Goal: Information Seeking & Learning: Learn about a topic

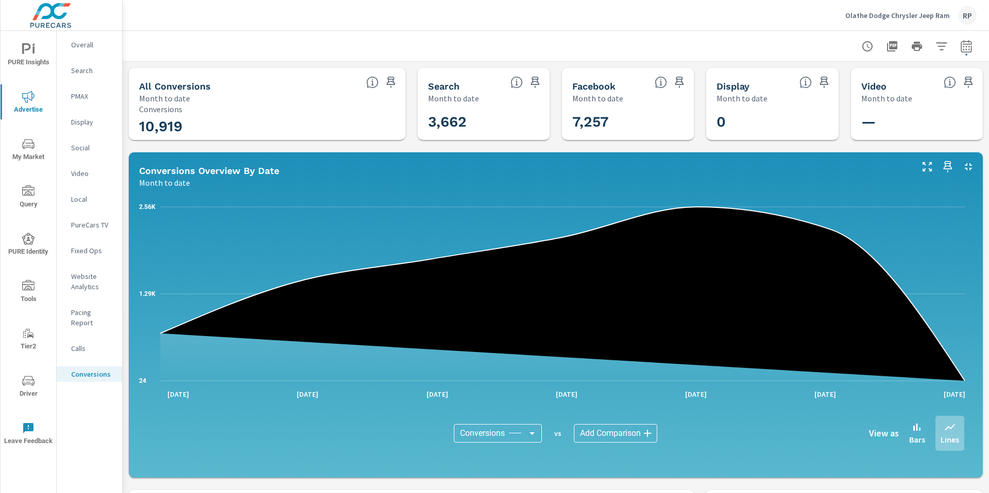
scroll to position [462, 0]
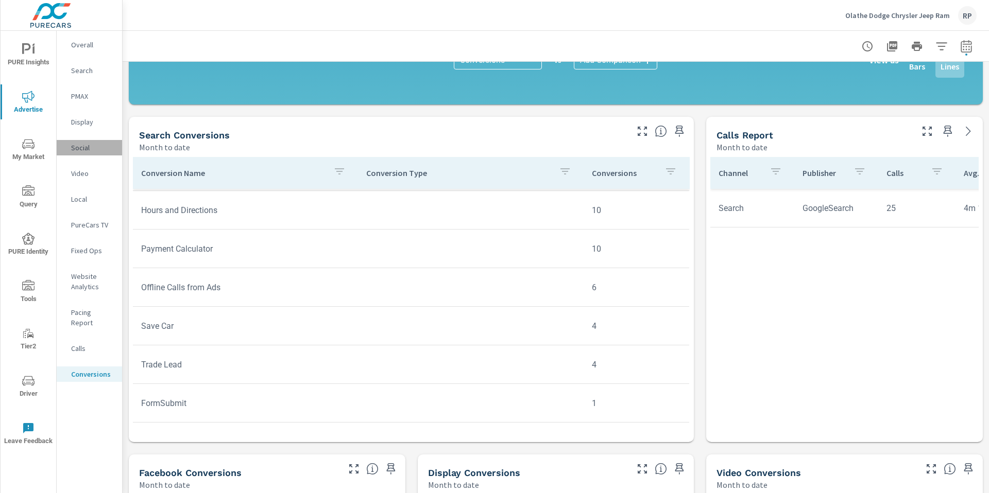
click at [83, 152] on p "Social" at bounding box center [92, 148] width 43 height 10
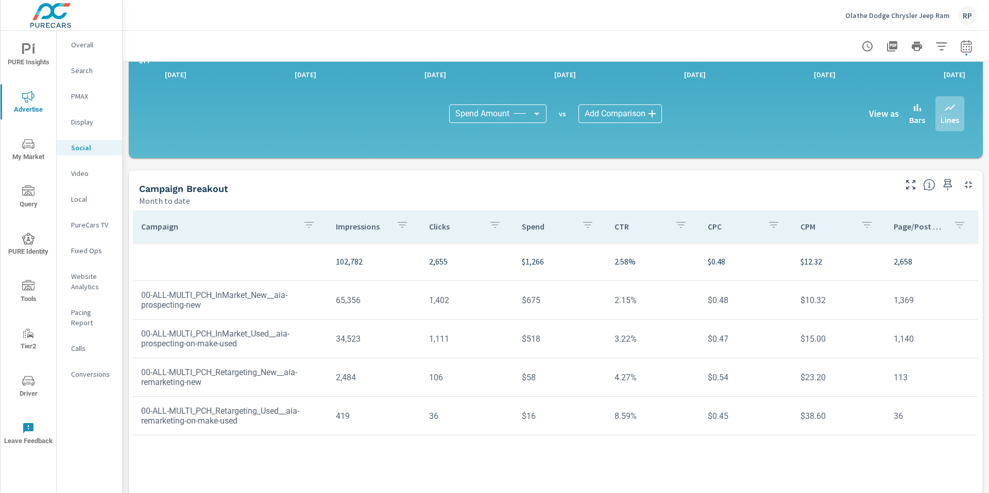
scroll to position [244, 0]
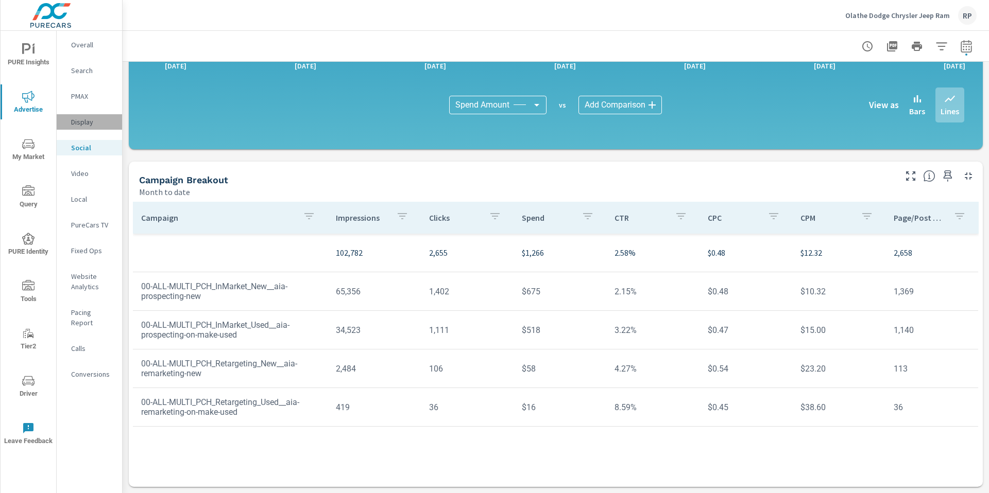
click at [89, 119] on p "Display" at bounding box center [92, 122] width 43 height 10
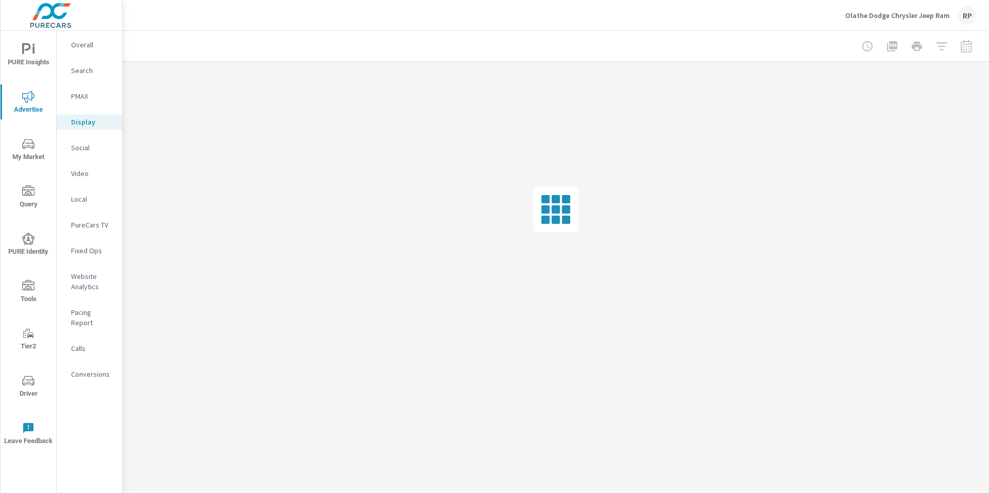
click at [82, 94] on p "PMAX" at bounding box center [92, 96] width 43 height 10
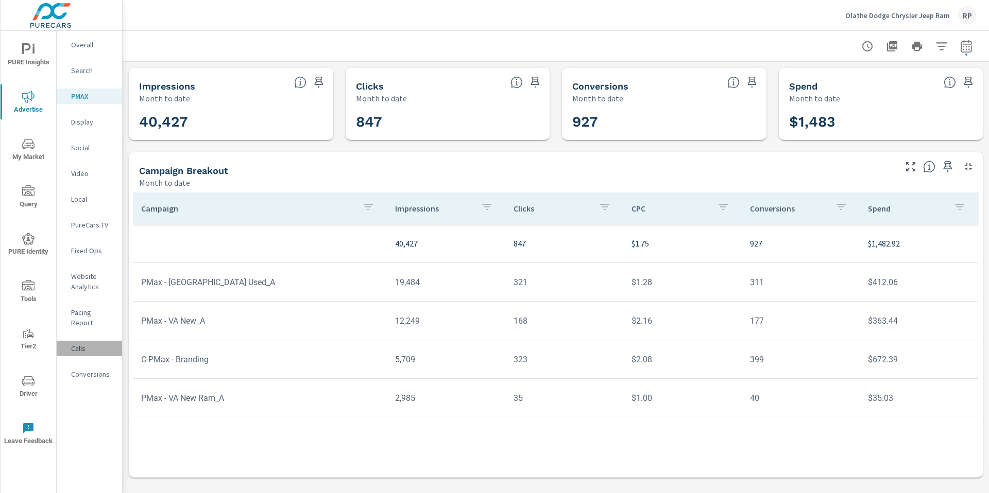
click at [80, 344] on p "Calls" at bounding box center [92, 349] width 43 height 10
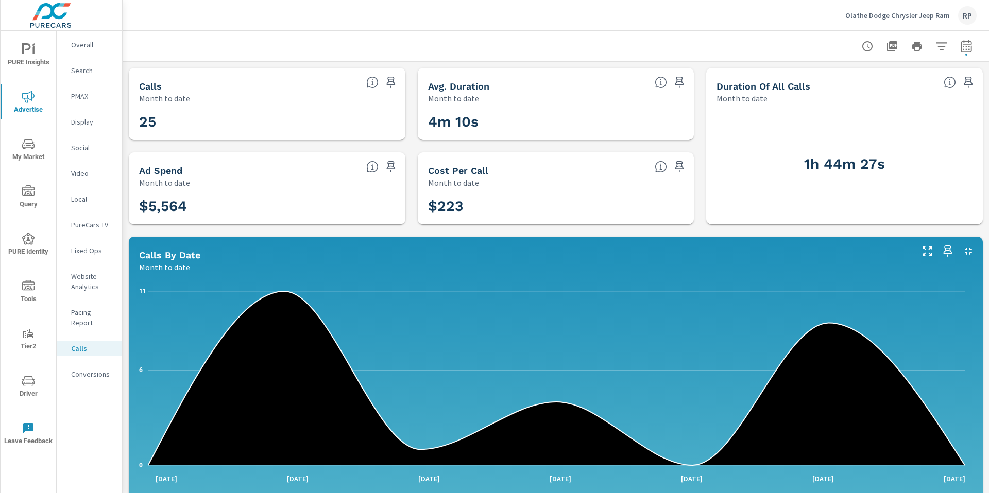
drag, startPoint x: 989, startPoint y: 183, endPoint x: 874, endPoint y: 75, distance: 157.4
click at [985, 110] on div "Call Tracking Olathe Dodge Chrysler Jeep Ram Report date range: [DATE] - [DATE]…" at bounding box center [556, 262] width 866 height 463
click at [80, 315] on p "Pacing Report" at bounding box center [92, 318] width 43 height 21
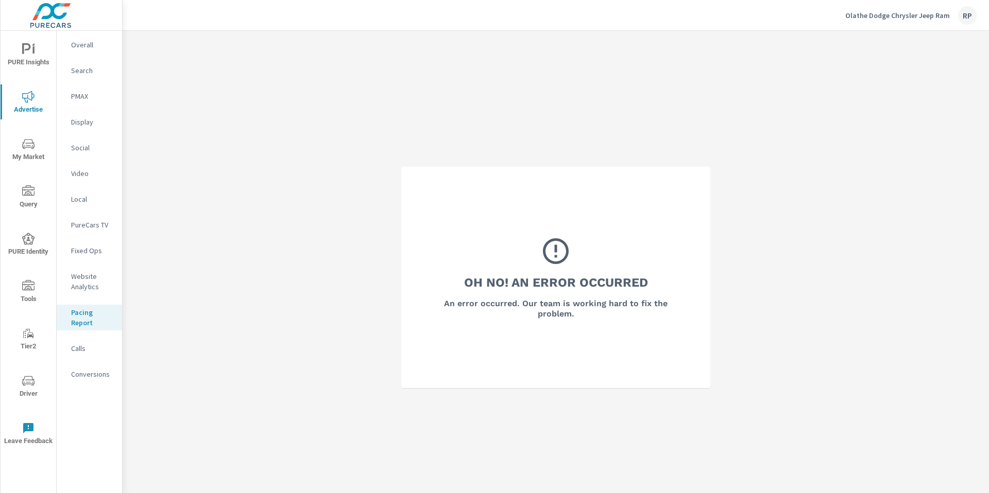
click at [81, 159] on nav "Overall Search PMAX Display Social Video Local PureCars TV Fixed Ops Website An…" at bounding box center [89, 214] width 65 height 366
click at [81, 121] on p "Display" at bounding box center [92, 122] width 43 height 10
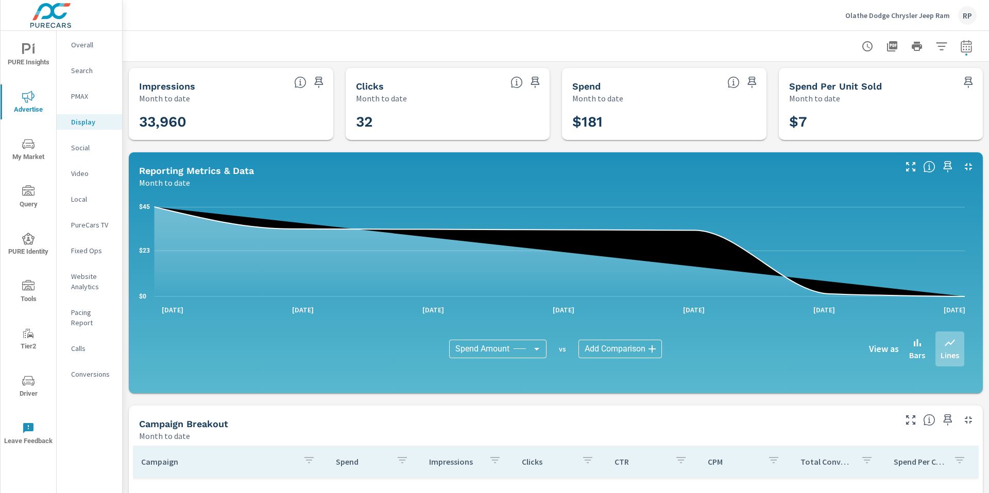
click at [78, 44] on p "Overall" at bounding box center [92, 45] width 43 height 10
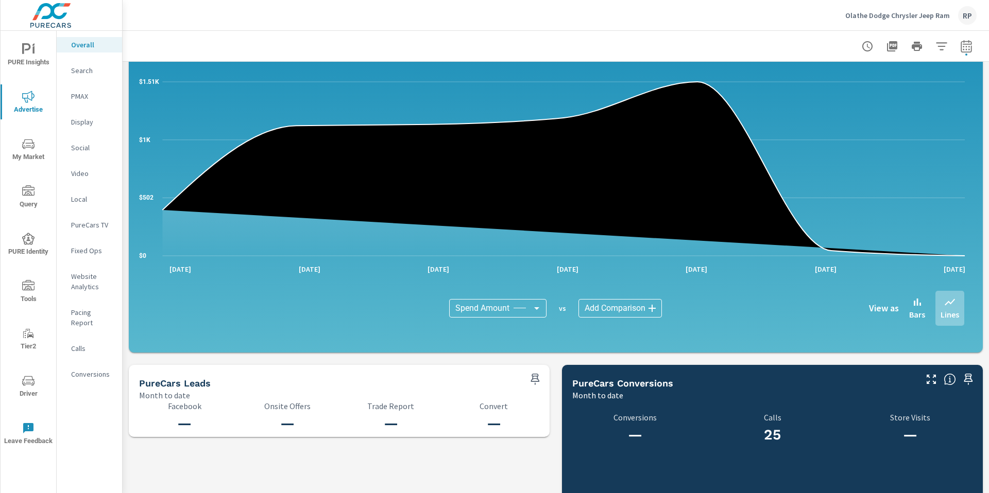
scroll to position [1005, 0]
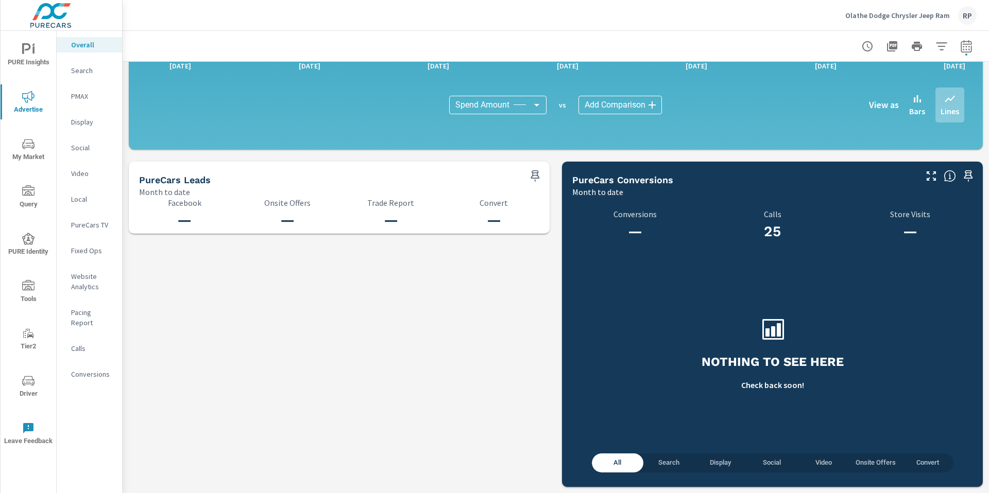
click at [769, 454] on button "Social" at bounding box center [772, 463] width 52 height 19
click at [601, 464] on span "All" at bounding box center [617, 463] width 39 height 12
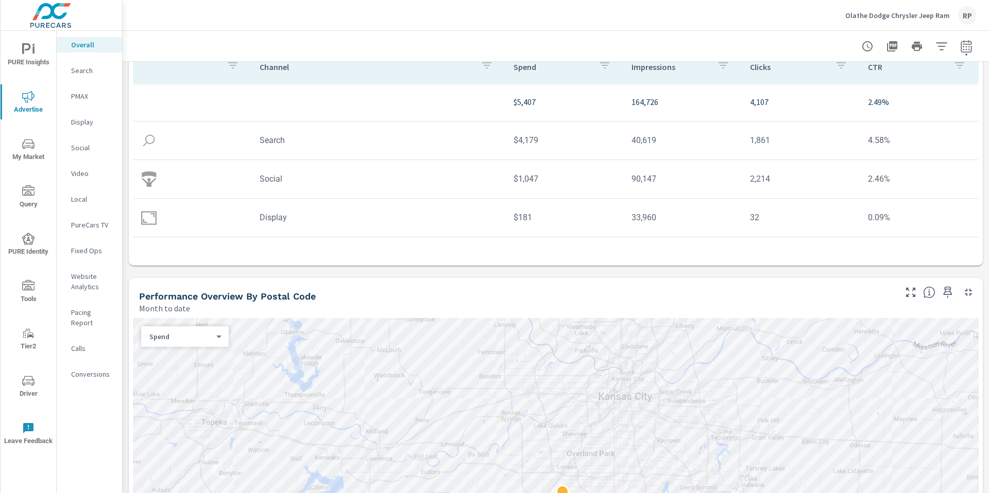
scroll to position [343, 0]
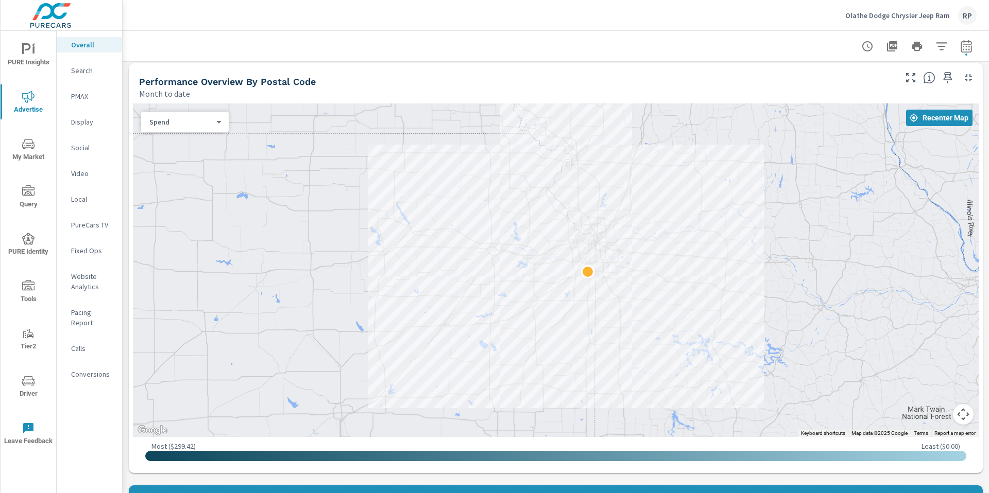
drag, startPoint x: 691, startPoint y: 220, endPoint x: 637, endPoint y: 246, distance: 59.4
click at [637, 246] on div at bounding box center [556, 271] width 846 height 334
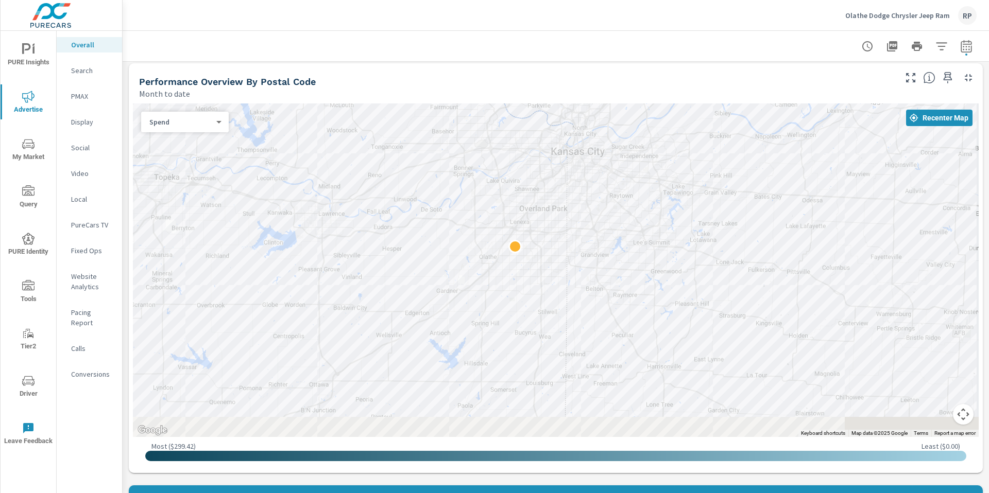
drag, startPoint x: 543, startPoint y: 271, endPoint x: 565, endPoint y: 192, distance: 82.1
click at [565, 192] on div at bounding box center [556, 271] width 846 height 334
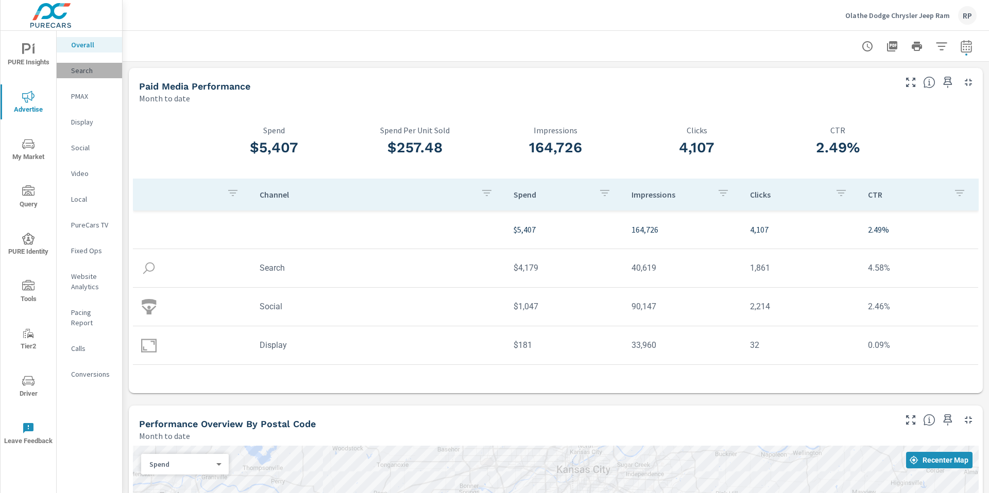
click at [83, 77] on div "Search" at bounding box center [89, 70] width 65 height 15
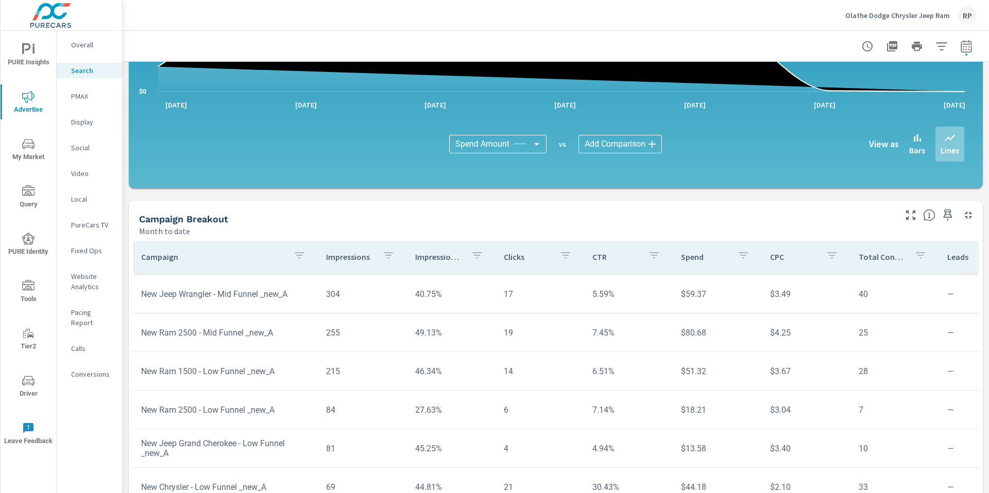
scroll to position [667, 0]
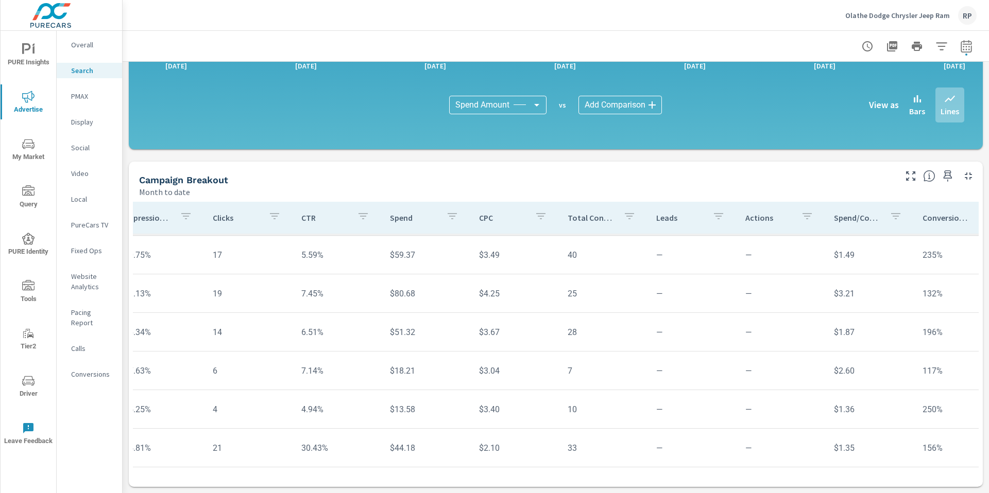
scroll to position [142, 291]
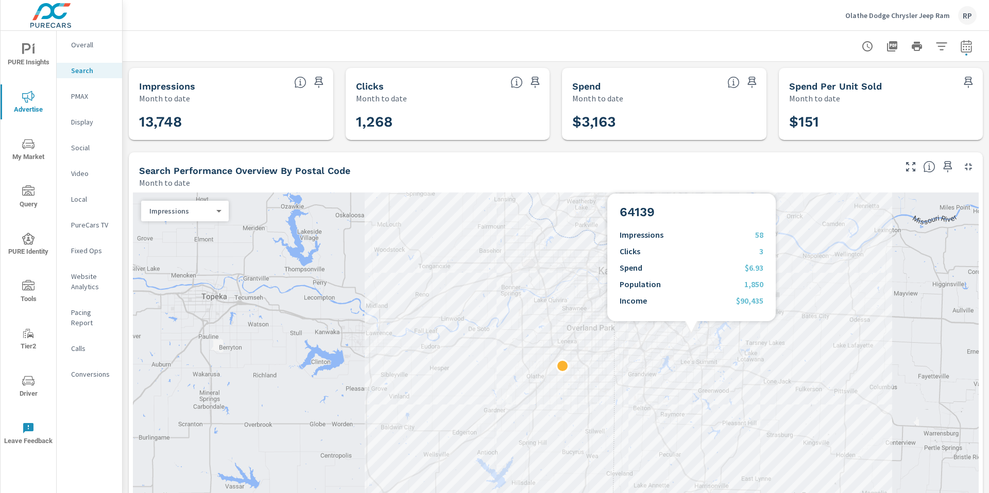
scroll to position [667, 0]
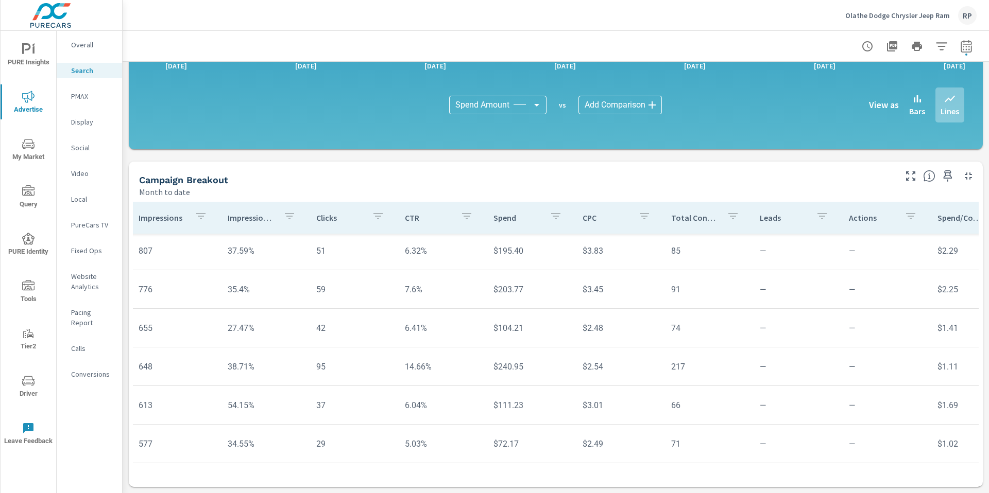
scroll to position [195, 0]
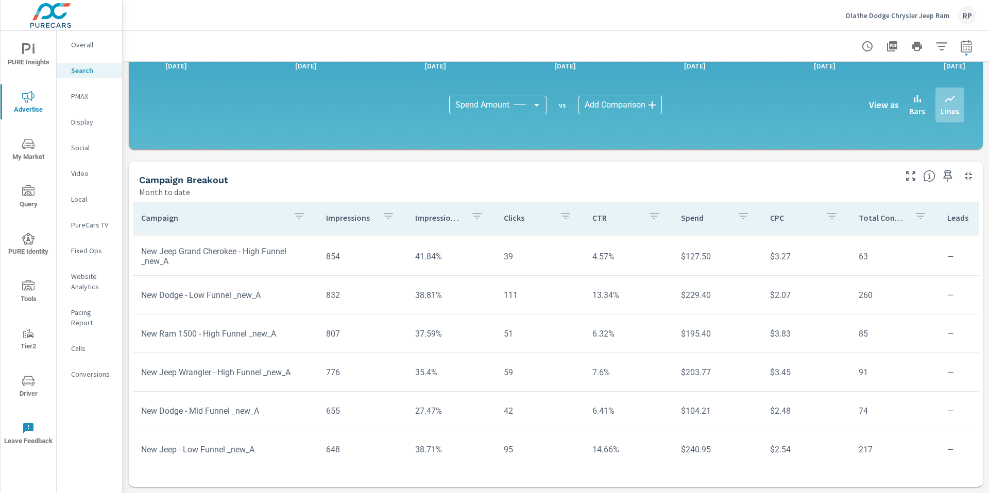
scroll to position [105, 0]
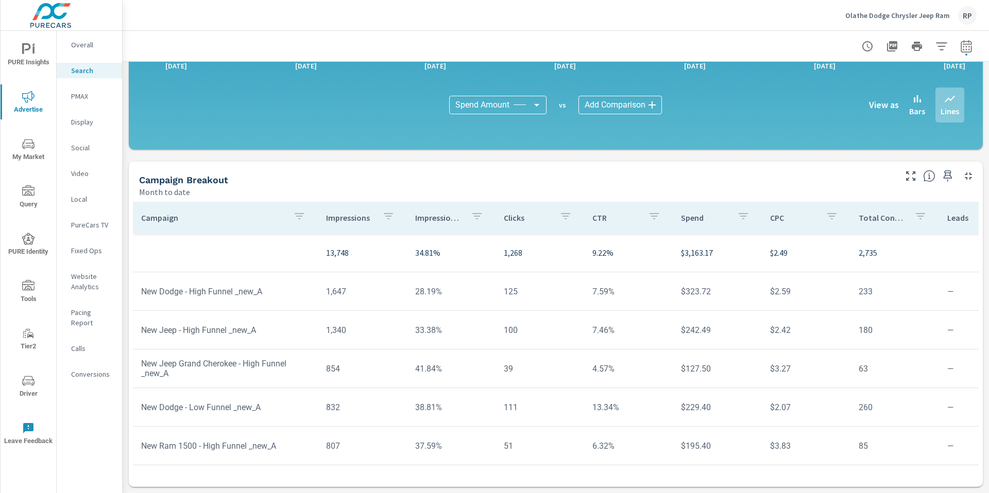
click at [78, 92] on p "PMAX" at bounding box center [92, 96] width 43 height 10
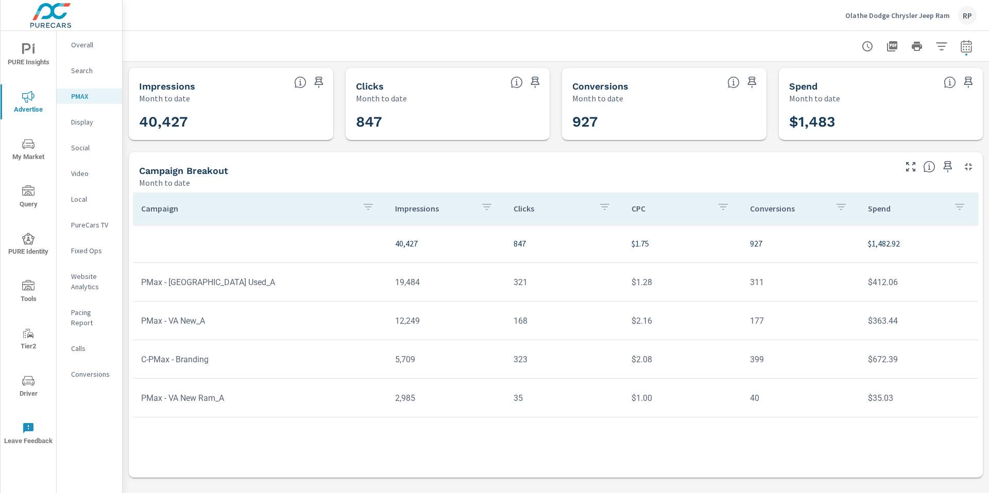
click at [90, 46] on p "Overall" at bounding box center [92, 45] width 43 height 10
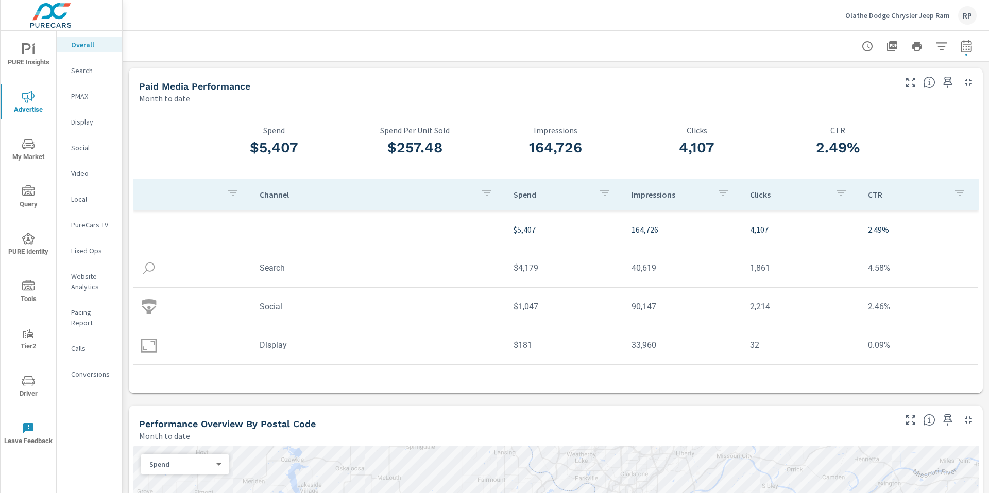
click at [32, 56] on span "PURE Insights" at bounding box center [28, 55] width 49 height 25
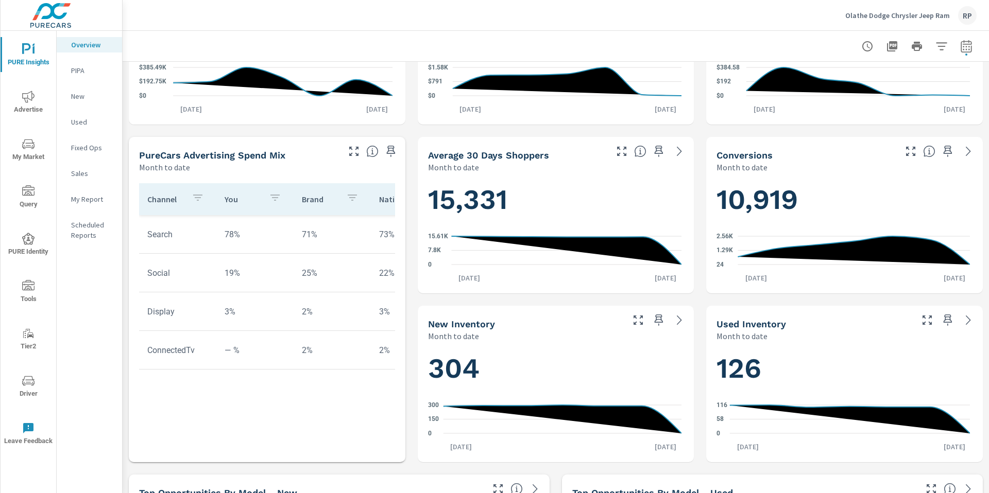
click at [28, 103] on span "Advertise" at bounding box center [28, 103] width 49 height 25
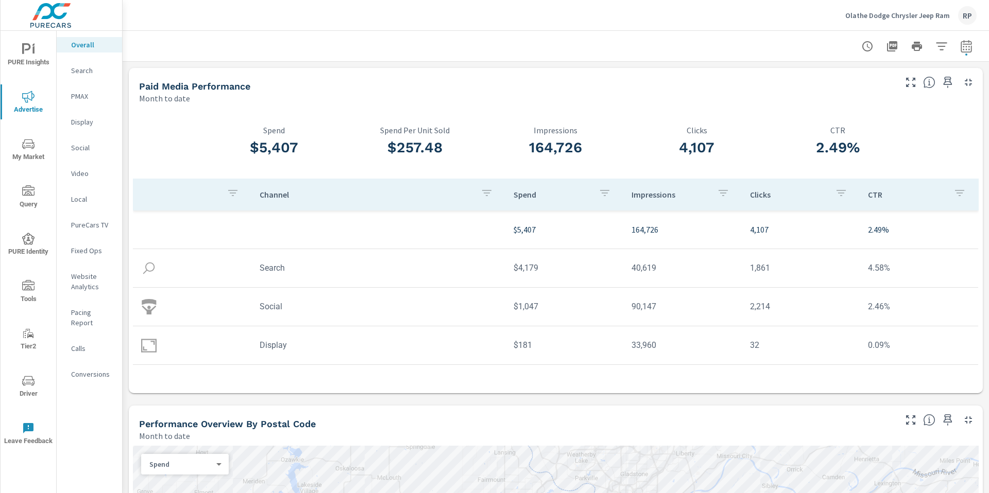
click at [90, 223] on p "PureCars TV" at bounding box center [92, 225] width 43 height 10
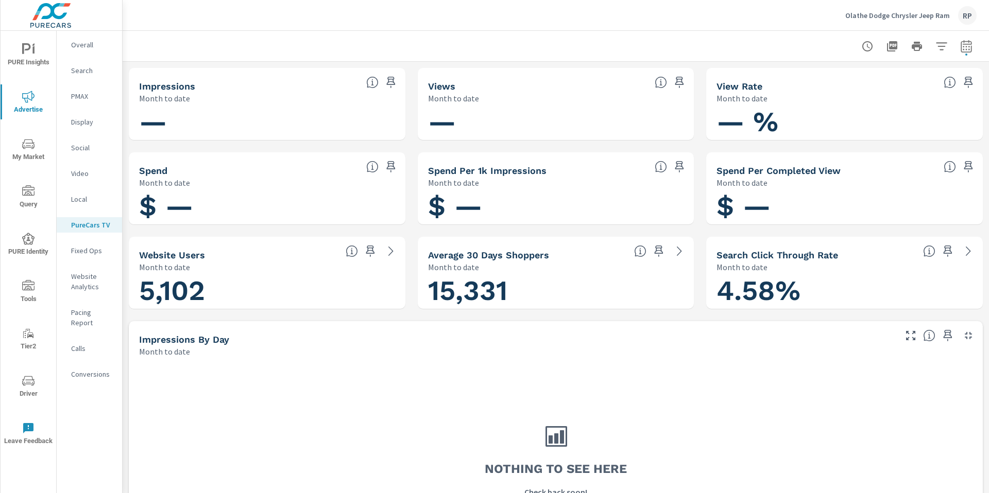
click at [82, 44] on p "Overall" at bounding box center [92, 45] width 43 height 10
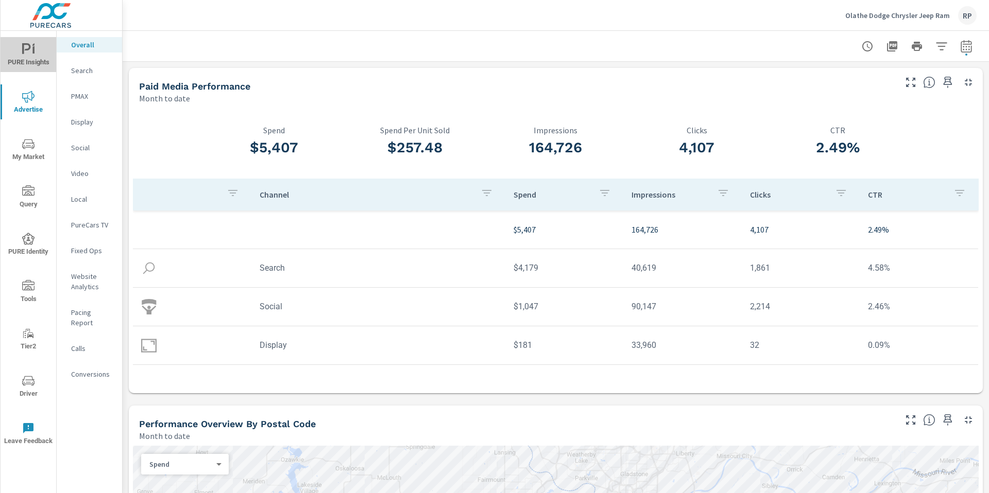
click at [39, 63] on span "PURE Insights" at bounding box center [28, 55] width 49 height 25
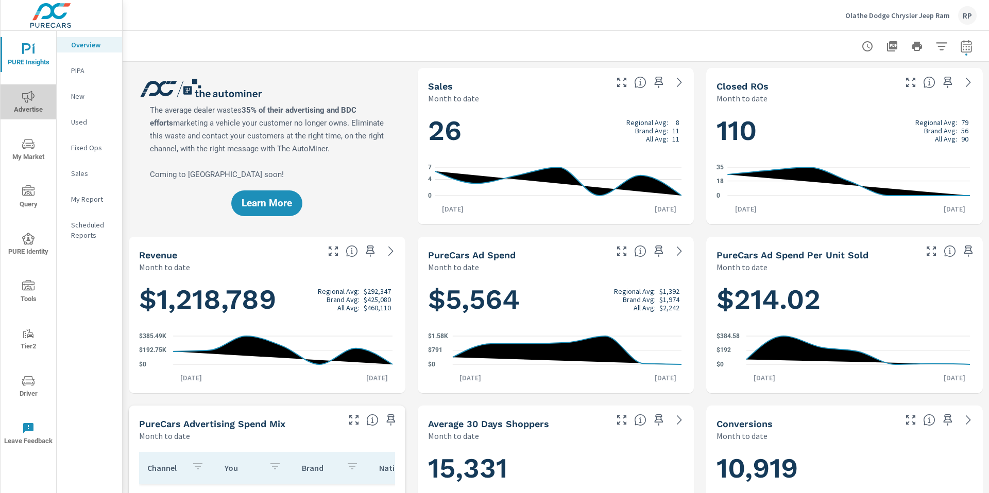
click at [15, 113] on span "Advertise" at bounding box center [28, 103] width 49 height 25
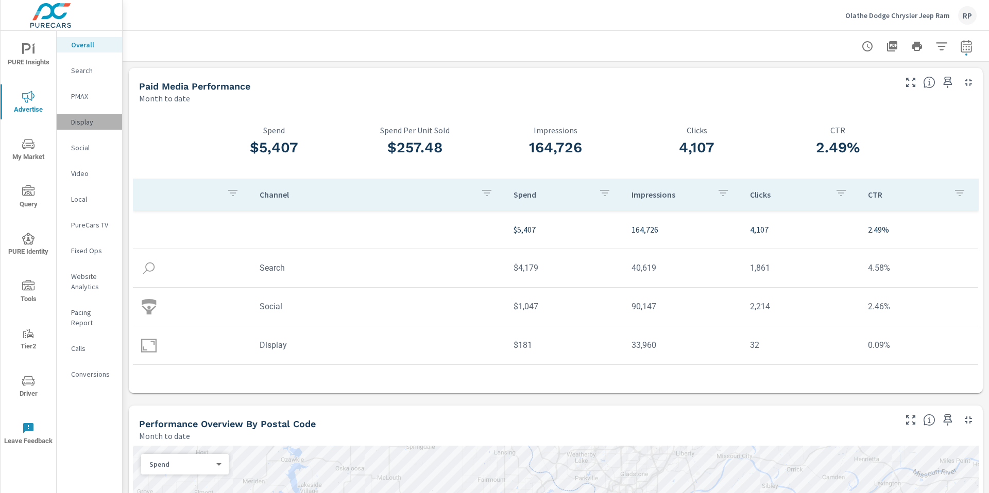
click at [86, 127] on p "Display" at bounding box center [92, 122] width 43 height 10
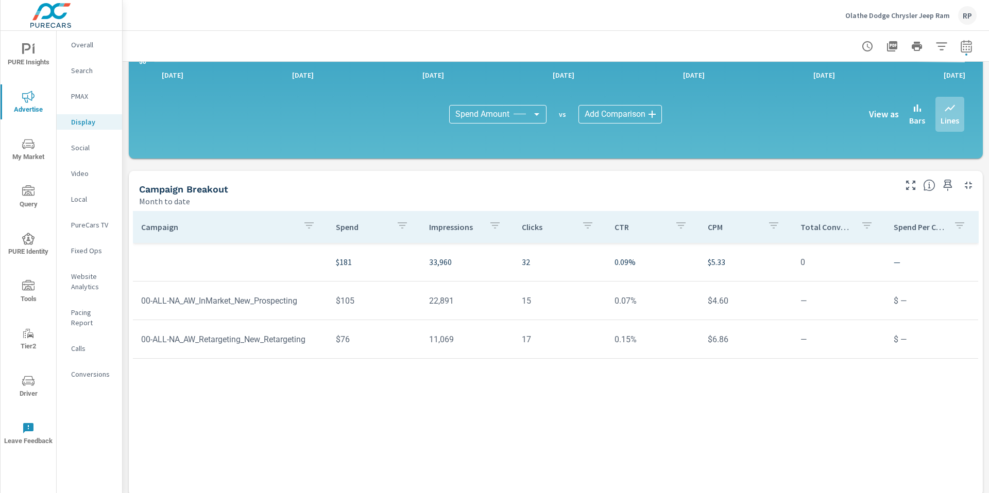
scroll to position [244, 0]
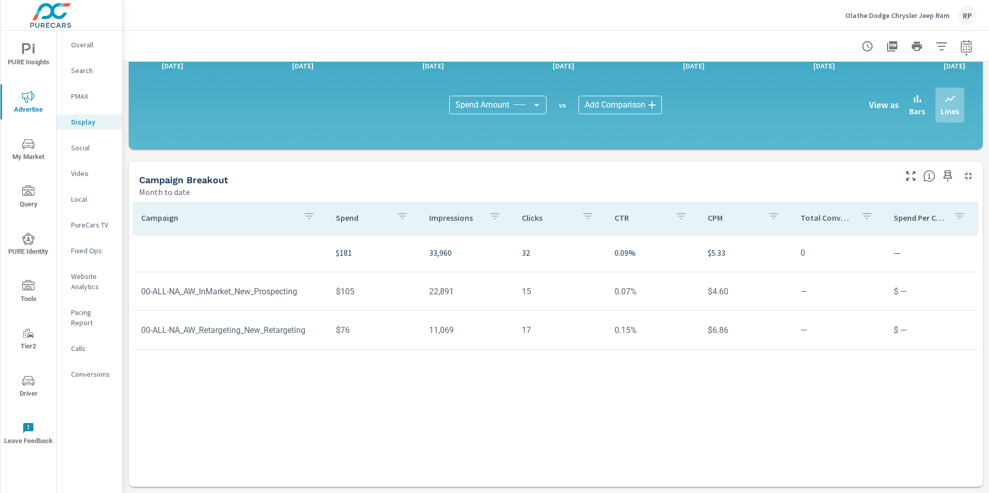
click at [89, 153] on div "Social" at bounding box center [89, 147] width 65 height 15
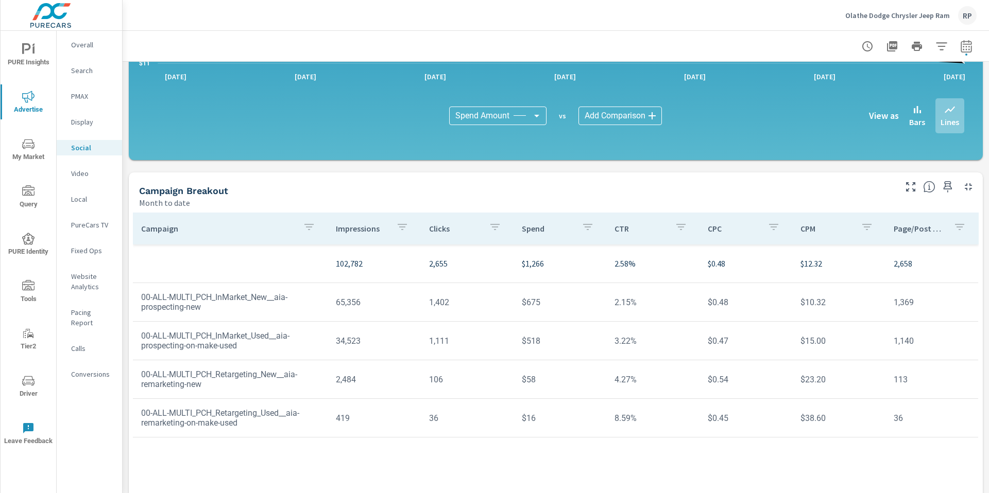
scroll to position [244, 0]
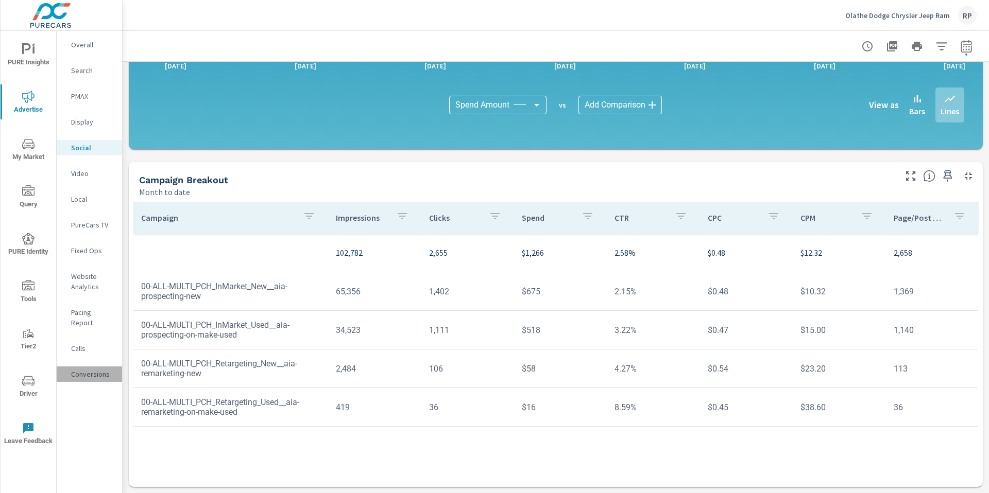
click at [97, 369] on p "Conversions" at bounding box center [92, 374] width 43 height 10
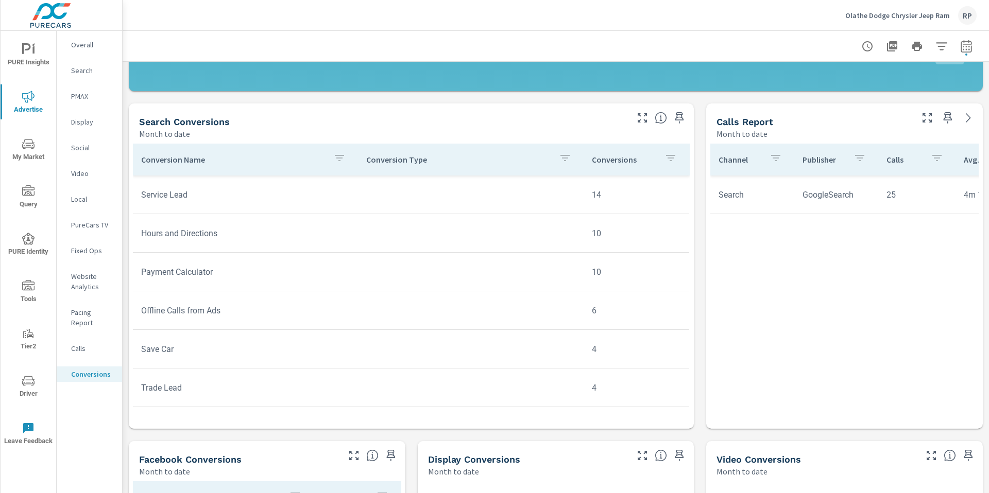
scroll to position [388, 0]
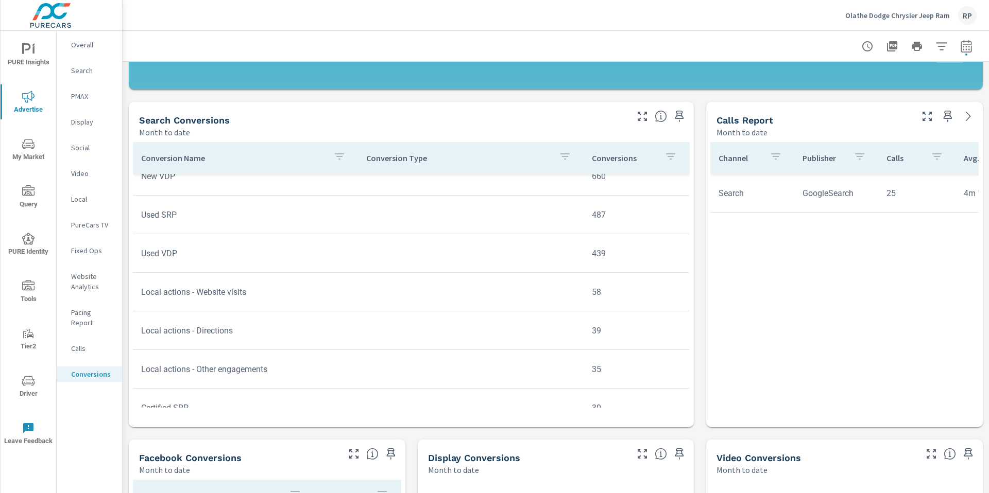
scroll to position [14, 0]
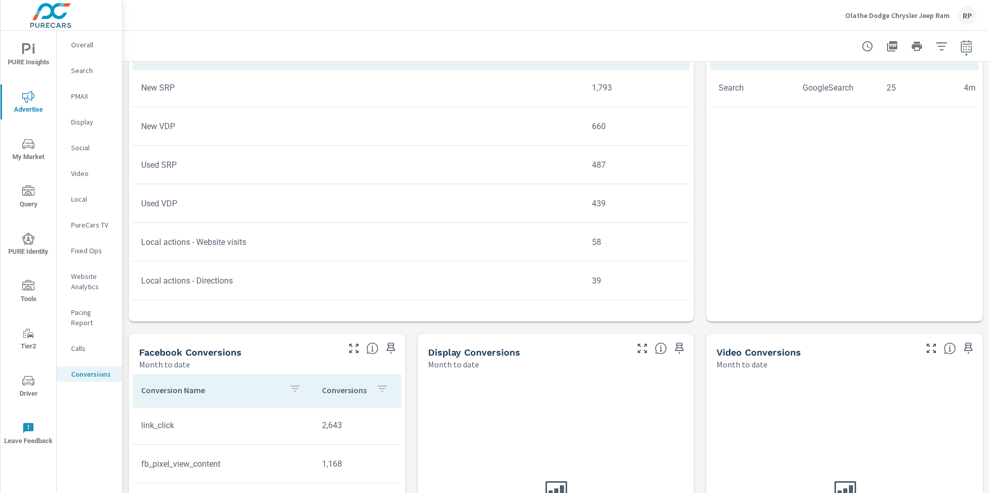
scroll to position [502, 0]
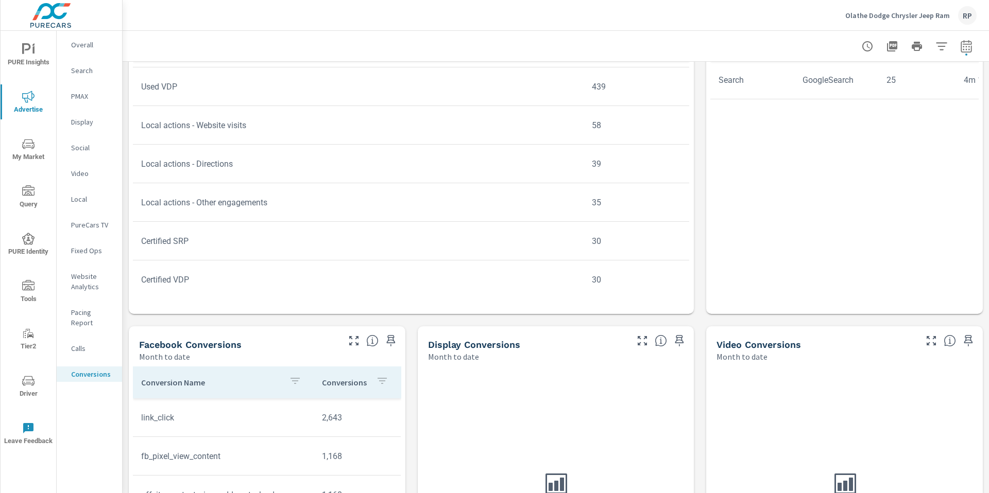
scroll to position [112, 0]
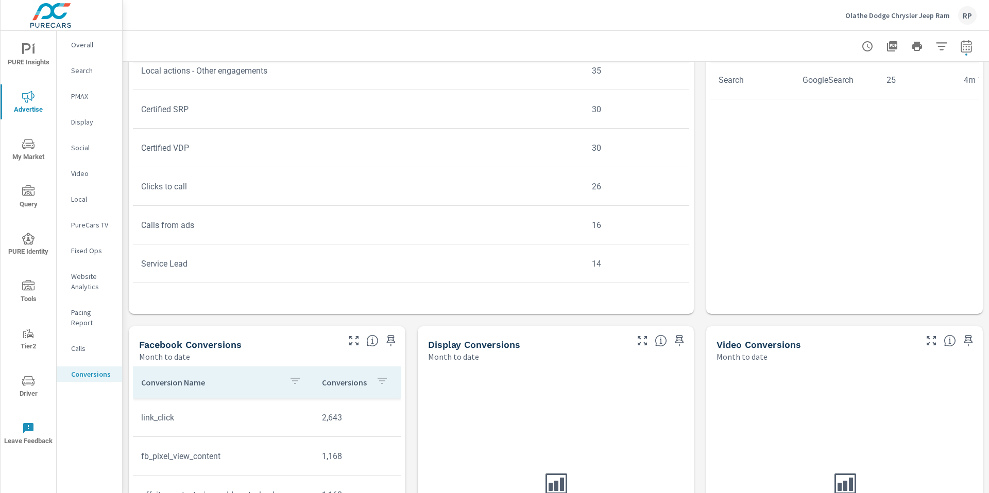
scroll to position [244, 0]
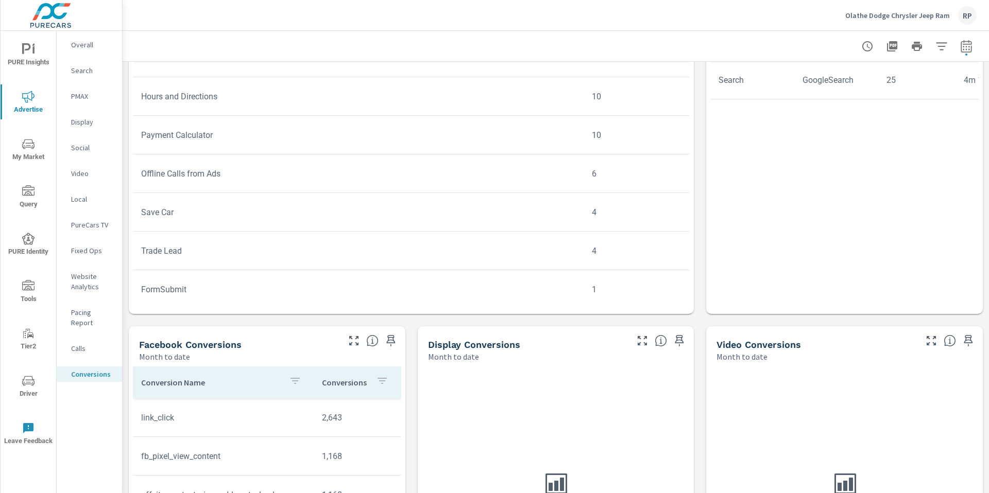
scroll to position [462, 0]
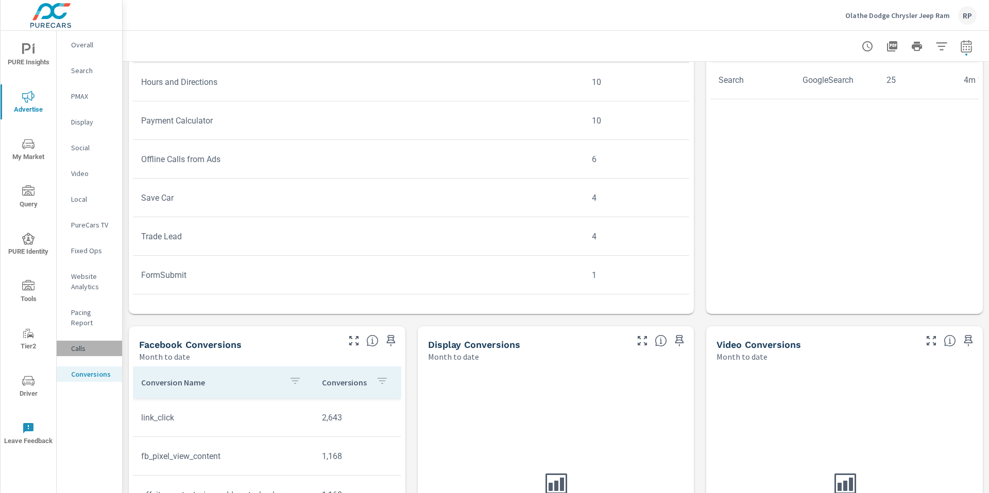
click at [70, 342] on div "Calls" at bounding box center [89, 348] width 65 height 15
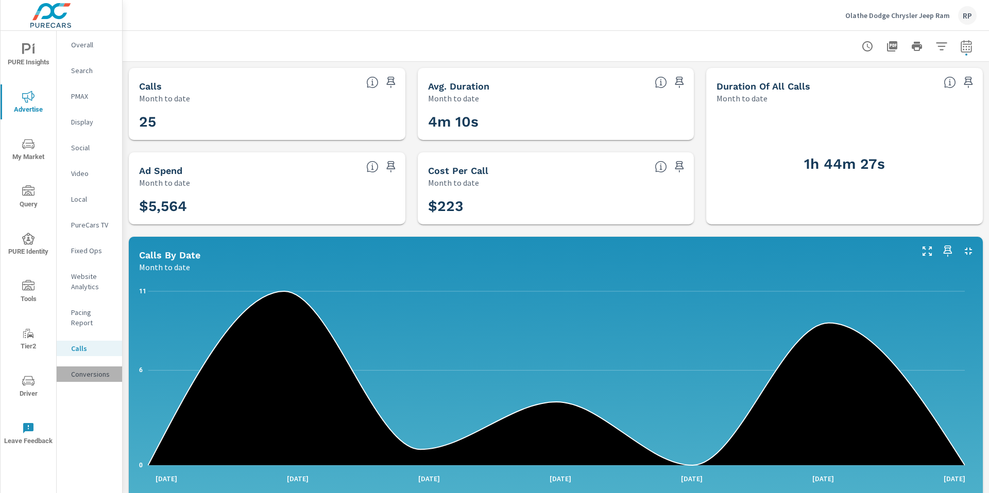
click at [84, 370] on div "Conversions" at bounding box center [89, 374] width 65 height 15
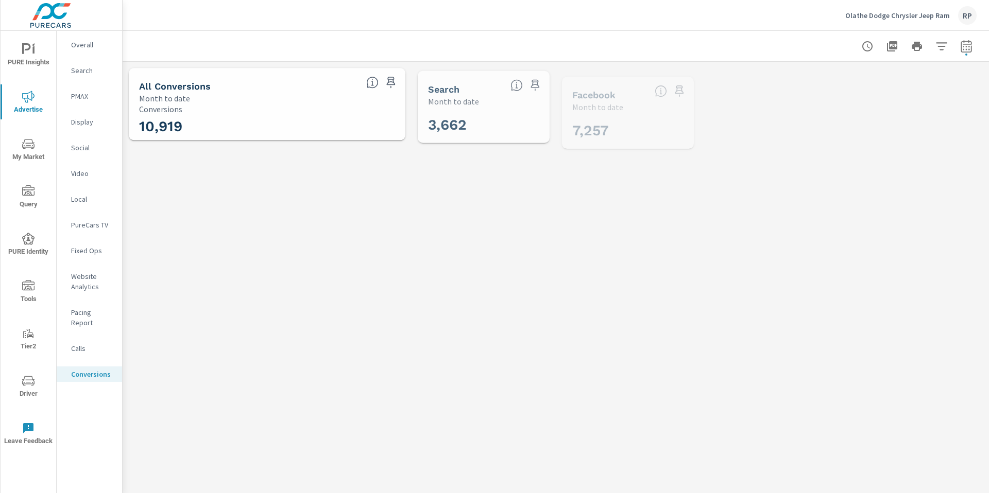
scroll to position [425, 0]
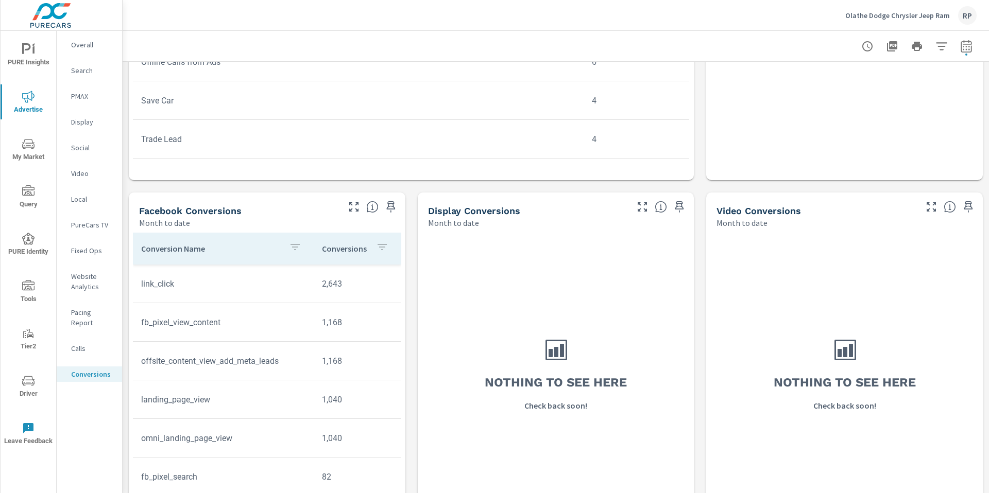
drag, startPoint x: 989, startPoint y: 84, endPoint x: 987, endPoint y: 349, distance: 265.3
click at [989, 346] on div "Conversions Drilldown Olathe Dodge Chrysler Jeep Ram Report date range: [DATE] …" at bounding box center [556, 262] width 866 height 463
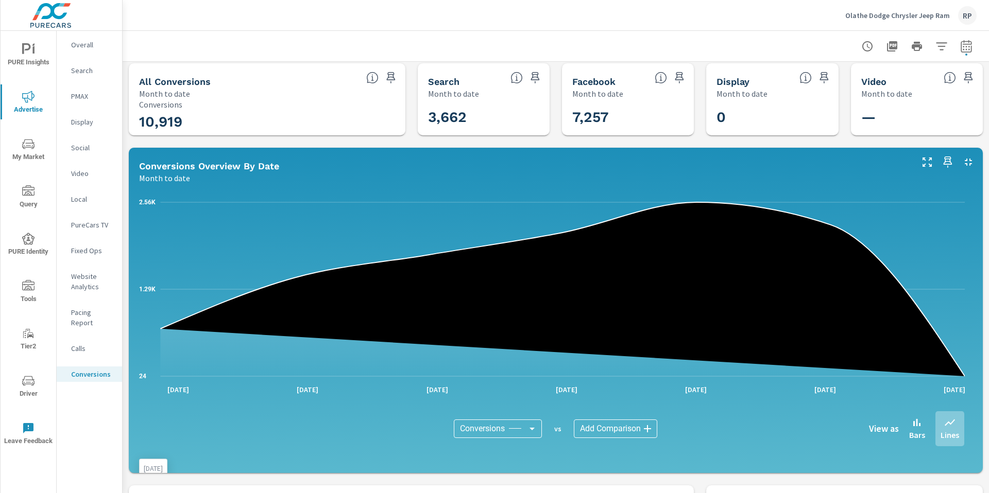
scroll to position [0, 0]
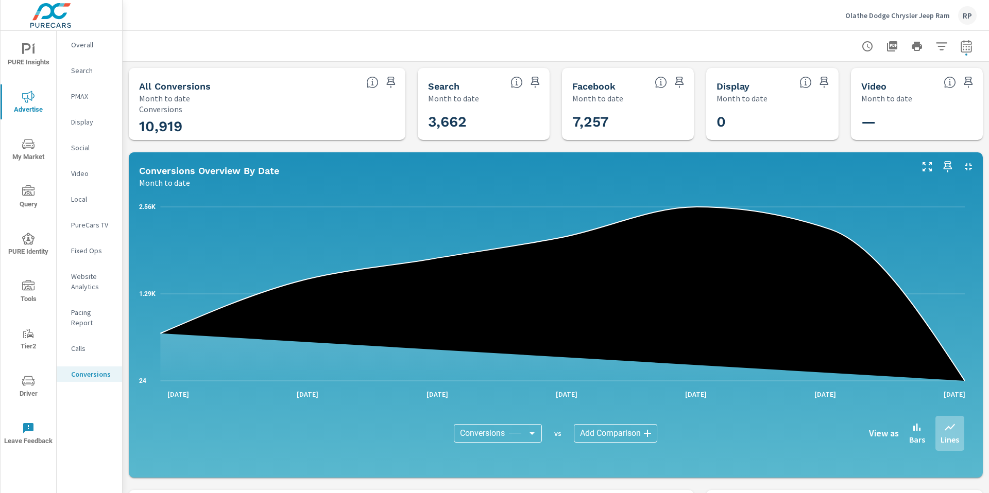
click at [81, 49] on p "Overall" at bounding box center [92, 45] width 43 height 10
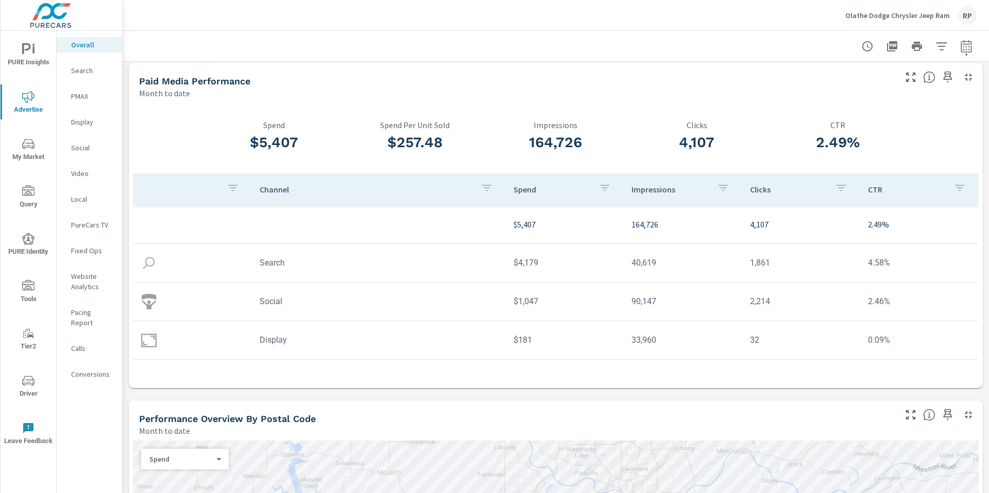
scroll to position [6, 0]
click at [38, 244] on span "PURE Identity" at bounding box center [28, 245] width 49 height 25
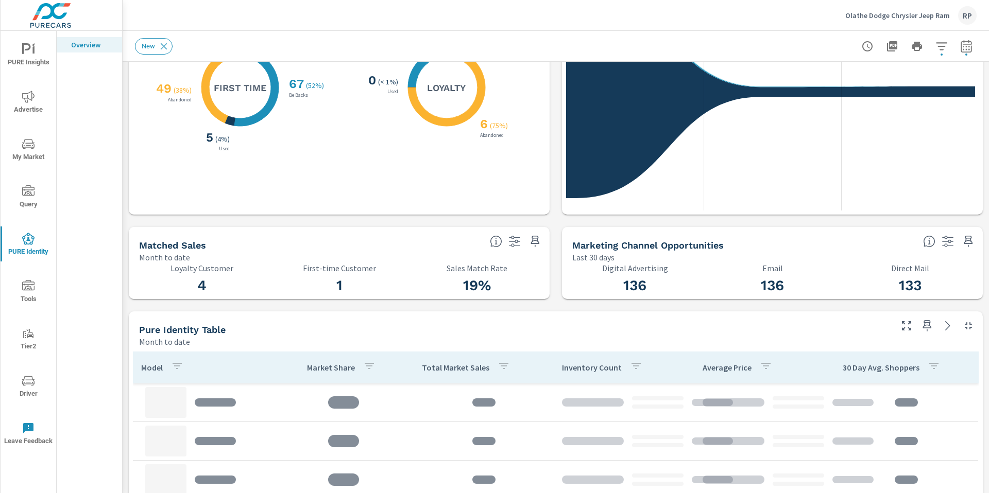
scroll to position [181, 0]
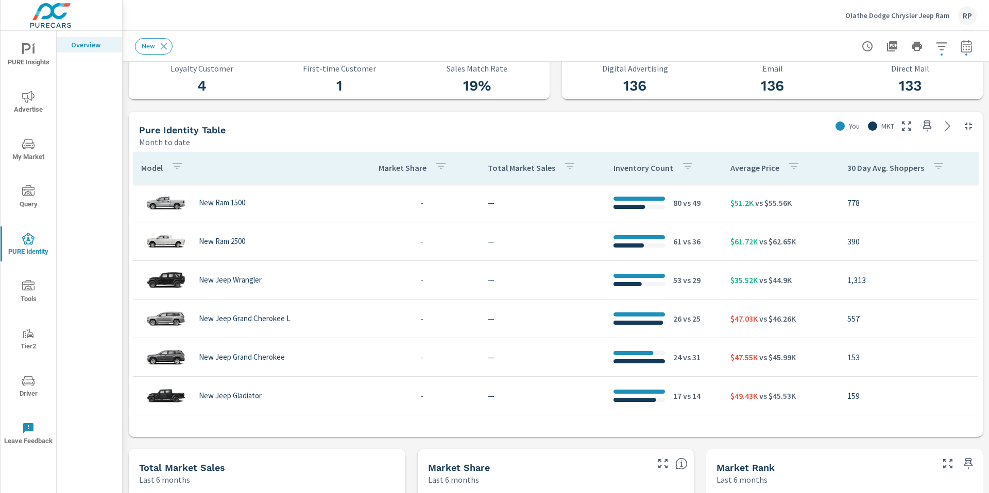
scroll to position [384, 0]
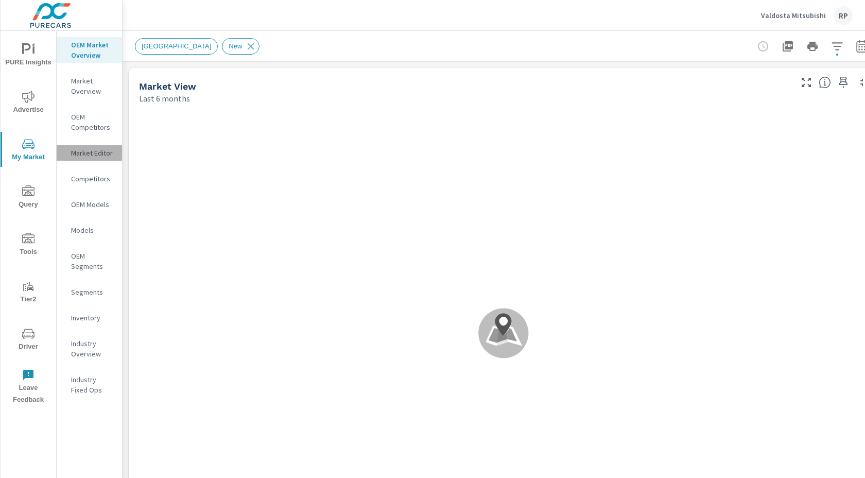
click at [85, 156] on p "Market Editor" at bounding box center [92, 153] width 43 height 10
